Goal: Transaction & Acquisition: Purchase product/service

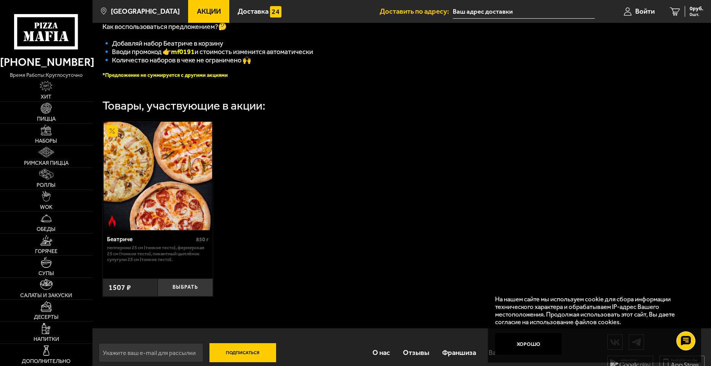
scroll to position [206, 0]
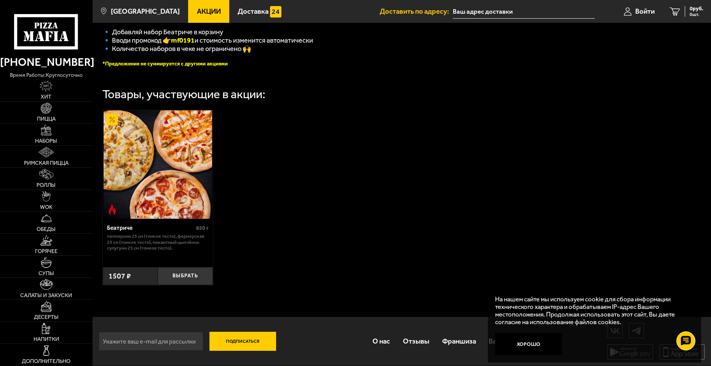
drag, startPoint x: 548, startPoint y: 86, endPoint x: 543, endPoint y: 135, distance: 49.0
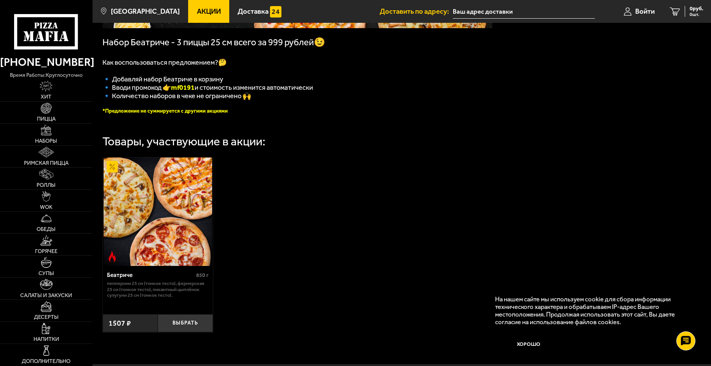
scroll to position [0, 0]
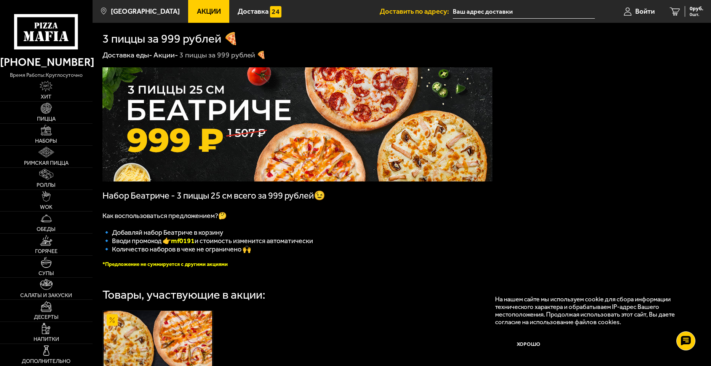
drag, startPoint x: 382, startPoint y: 194, endPoint x: 374, endPoint y: 88, distance: 106.5
click at [238, 10] on span "Доставка" at bounding box center [253, 11] width 31 height 7
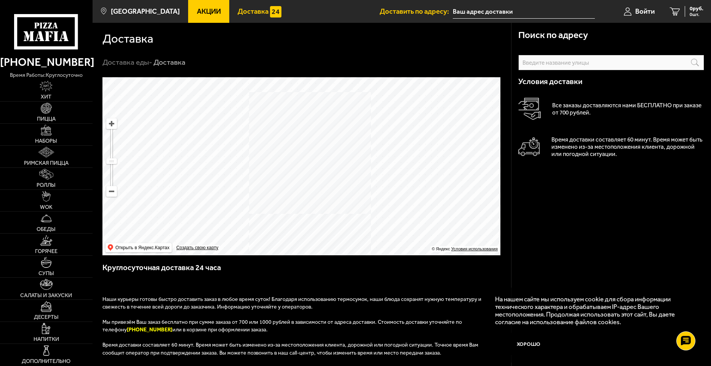
click at [306, 194] on ymaps at bounding box center [301, 166] width 398 height 178
click at [48, 114] on link "Пицца" at bounding box center [46, 113] width 93 height 22
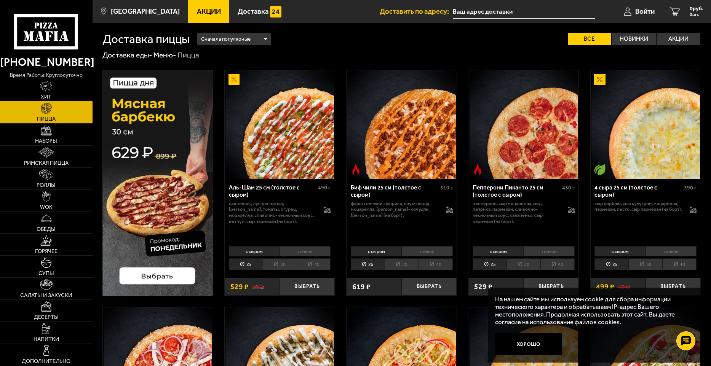
click at [46, 92] on link "Хит" at bounding box center [46, 91] width 93 height 22
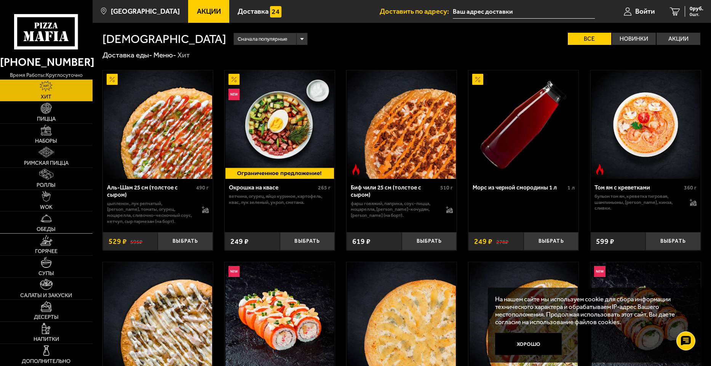
drag, startPoint x: 59, startPoint y: 132, endPoint x: 40, endPoint y: 225, distance: 94.3
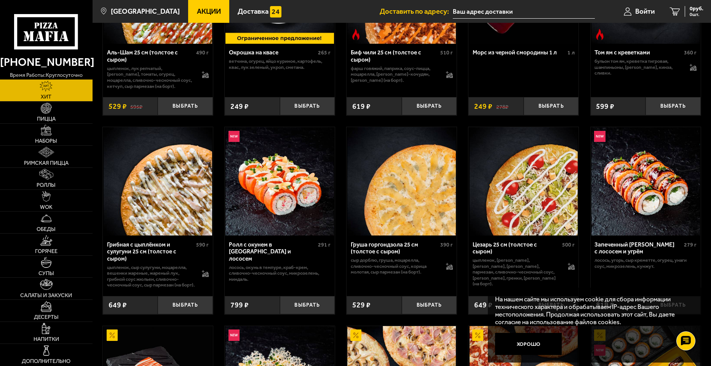
scroll to position [152, 0]
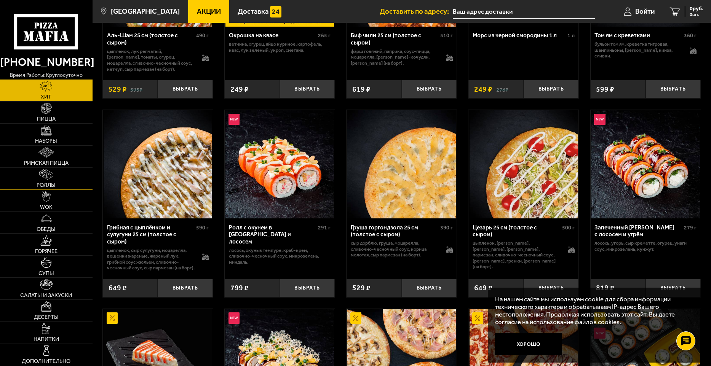
drag, startPoint x: 29, startPoint y: 56, endPoint x: 21, endPoint y: 174, distance: 118.2
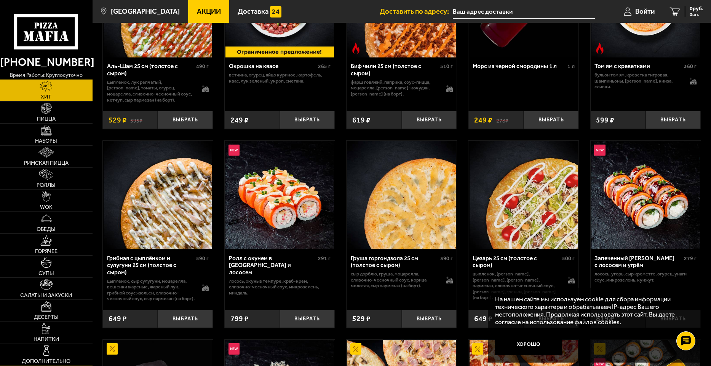
scroll to position [114, 0]
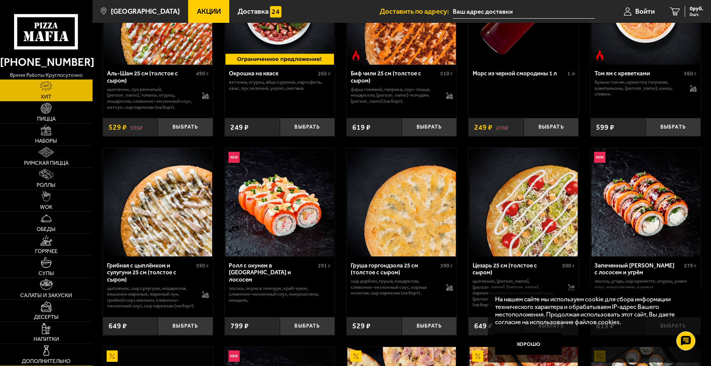
click at [49, 353] on img at bounding box center [46, 350] width 11 height 11
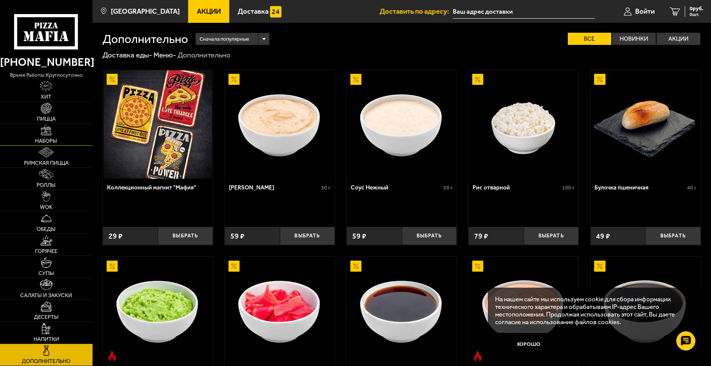
click at [65, 132] on link "Наборы" at bounding box center [46, 135] width 93 height 22
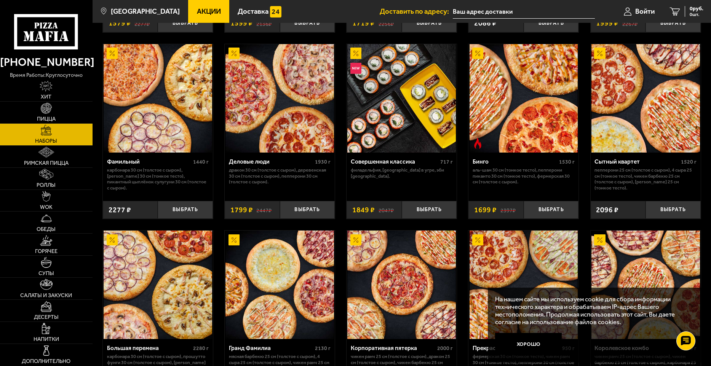
scroll to position [778, 0]
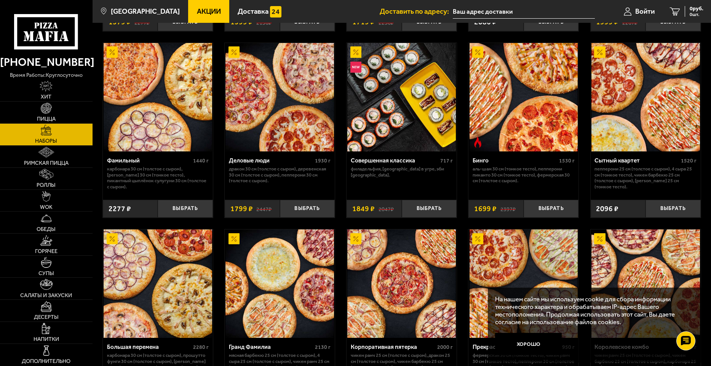
drag, startPoint x: 316, startPoint y: 39, endPoint x: 335, endPoint y: 46, distance: 20.4
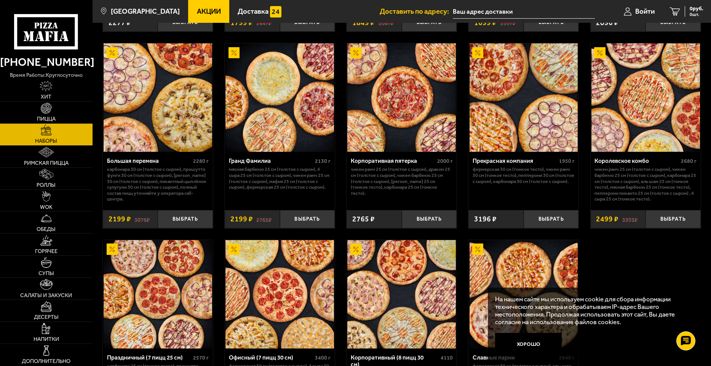
drag, startPoint x: 340, startPoint y: 51, endPoint x: 323, endPoint y: 34, distance: 24.2
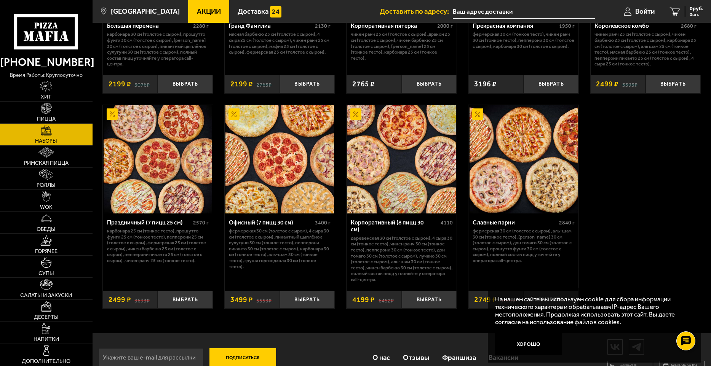
scroll to position [1100, 0]
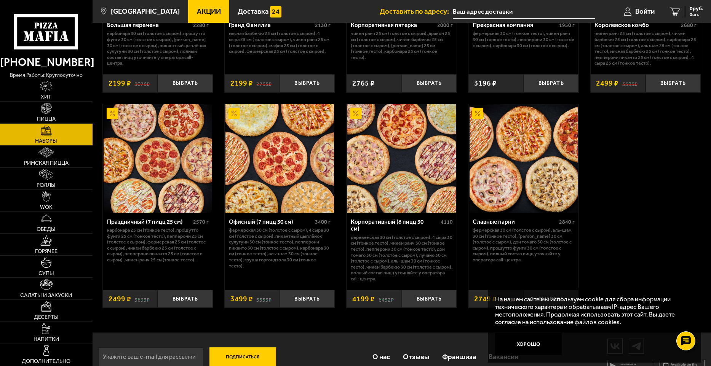
drag, startPoint x: 612, startPoint y: 250, endPoint x: 603, endPoint y: 248, distance: 9.4
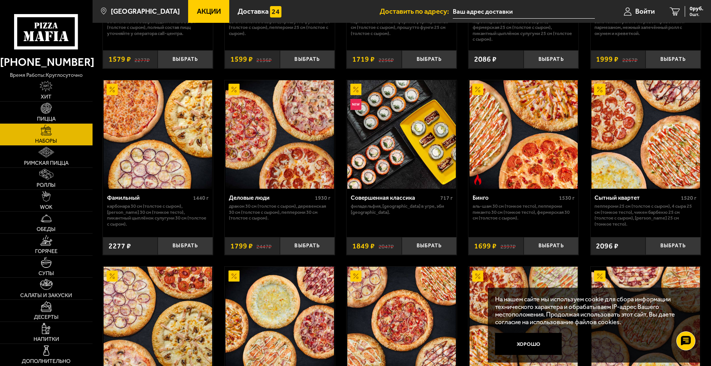
scroll to position [737, 0]
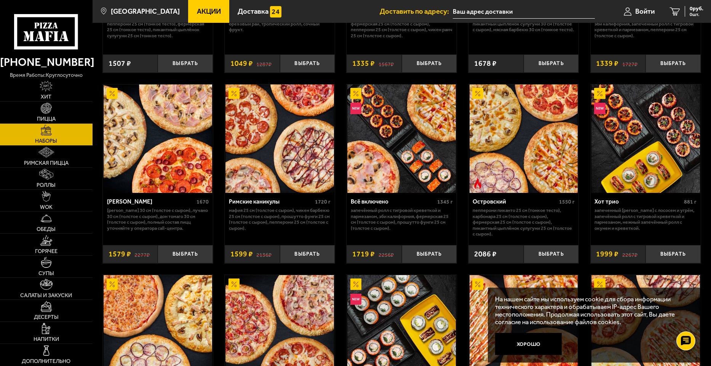
drag, startPoint x: 705, startPoint y: 191, endPoint x: 703, endPoint y: 173, distance: 18.0
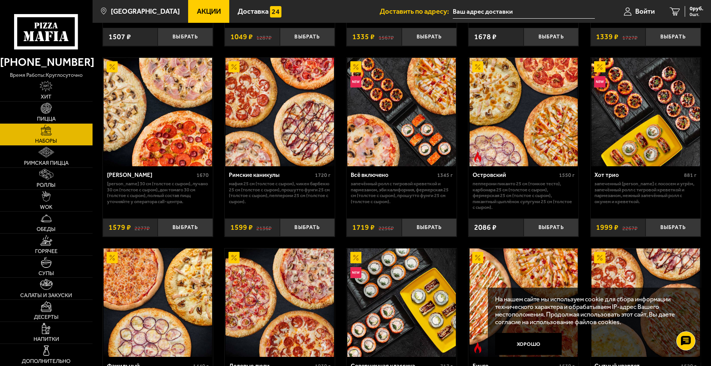
scroll to position [584, 0]
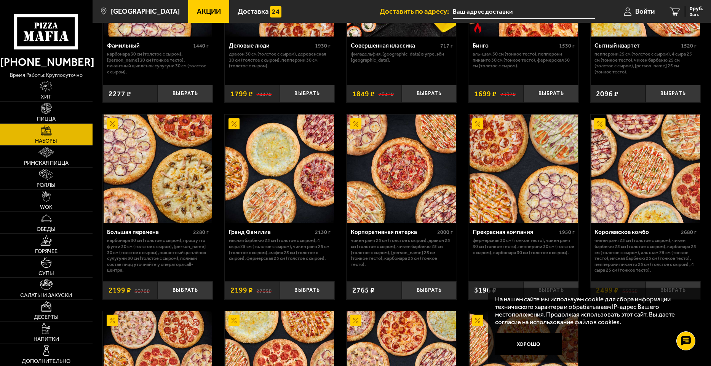
drag, startPoint x: 99, startPoint y: 180, endPoint x: 126, endPoint y: 193, distance: 31.0
